Goal: Navigation & Orientation: Find specific page/section

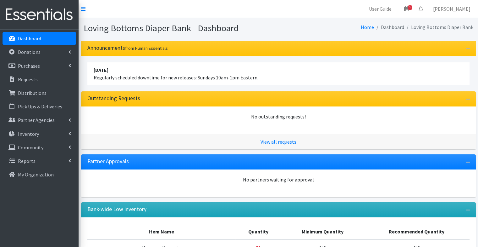
click at [36, 40] on p "Dashboard" at bounding box center [29, 38] width 23 height 6
click at [33, 79] on p "Requests" at bounding box center [28, 79] width 20 height 6
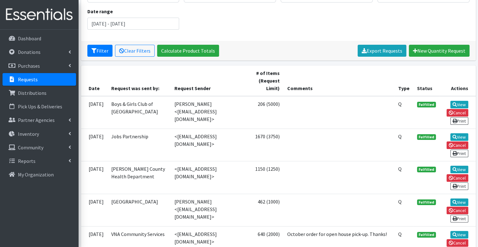
scroll to position [88, 0]
